Goal: Transaction & Acquisition: Purchase product/service

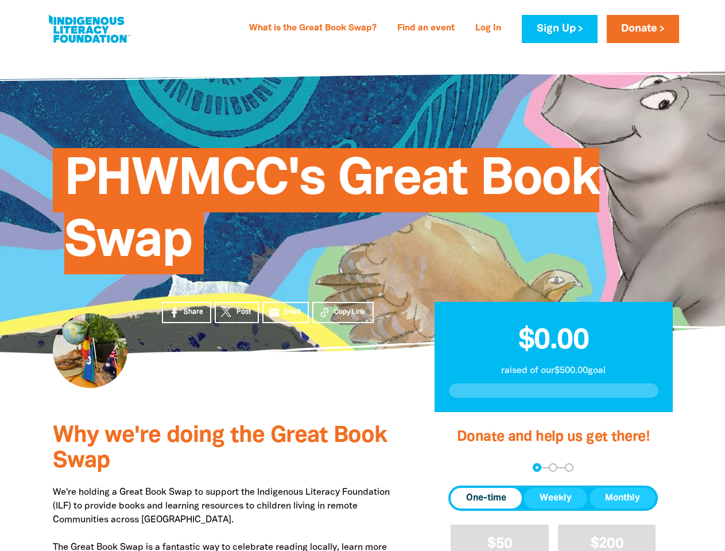
click at [362, 276] on div "PHWMCC's Great Book Swap" at bounding box center [363, 202] width 654 height 233
click at [343, 312] on span "Copy Link" at bounding box center [350, 312] width 32 height 10
click at [464, 468] on div "arrow_back Back Step 1 Step 2 Step 3" at bounding box center [553, 467] width 210 height 9
click at [537, 467] on div "Navigate to step 1 of 3 to enter your donation amount" at bounding box center [537, 467] width 3 height 3
click at [486, 498] on span "One-time" at bounding box center [486, 498] width 40 height 14
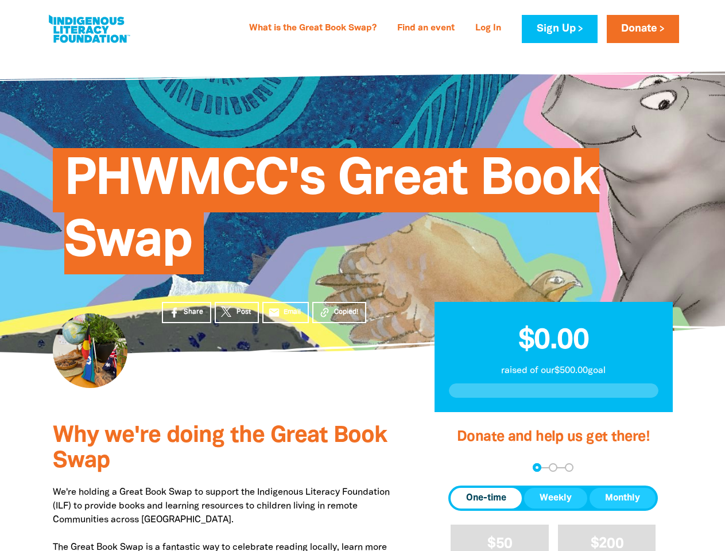
click at [556, 498] on span "Weekly" at bounding box center [556, 498] width 32 height 14
click at [622, 498] on span "Monthly" at bounding box center [622, 498] width 35 height 14
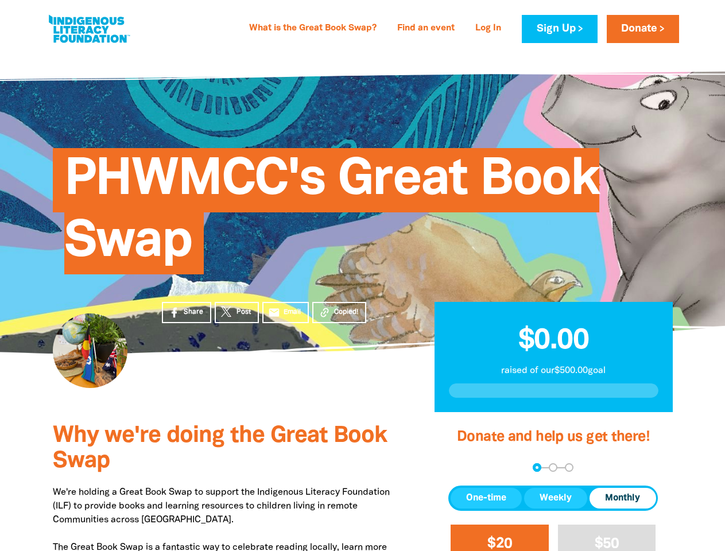
click at [499, 538] on span "$20" at bounding box center [499, 543] width 25 height 13
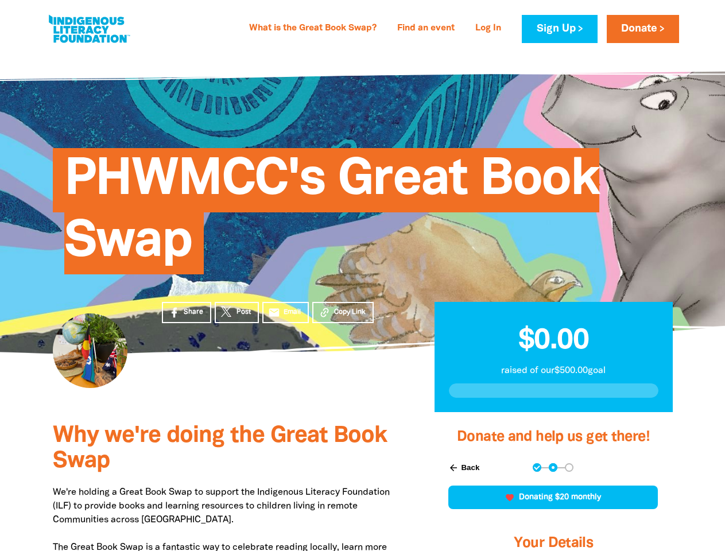
scroll to position [313, 0]
